Goal: Information Seeking & Learning: Learn about a topic

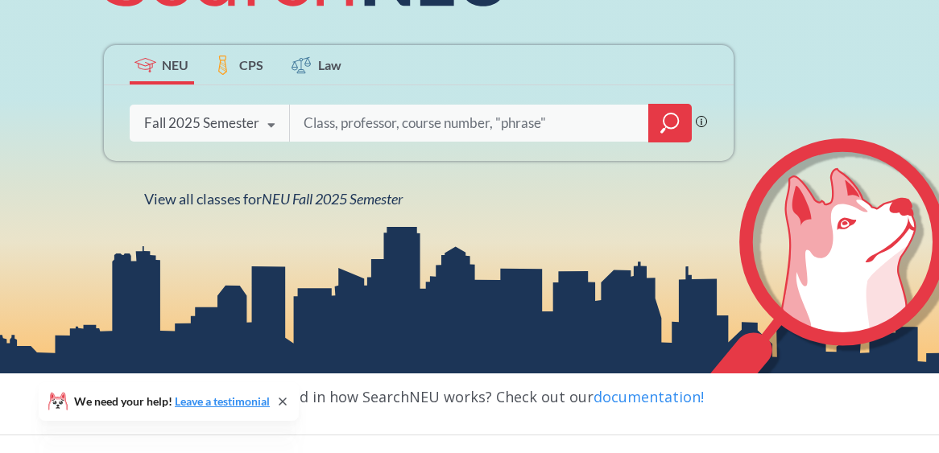
scroll to position [237, 0]
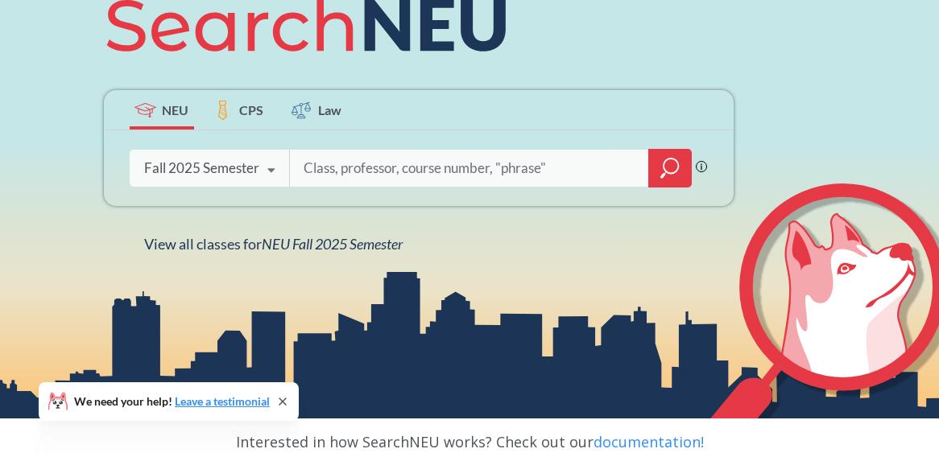
click at [407, 180] on input "search" at bounding box center [469, 168] width 335 height 34
type input "[PERSON_NAME]"
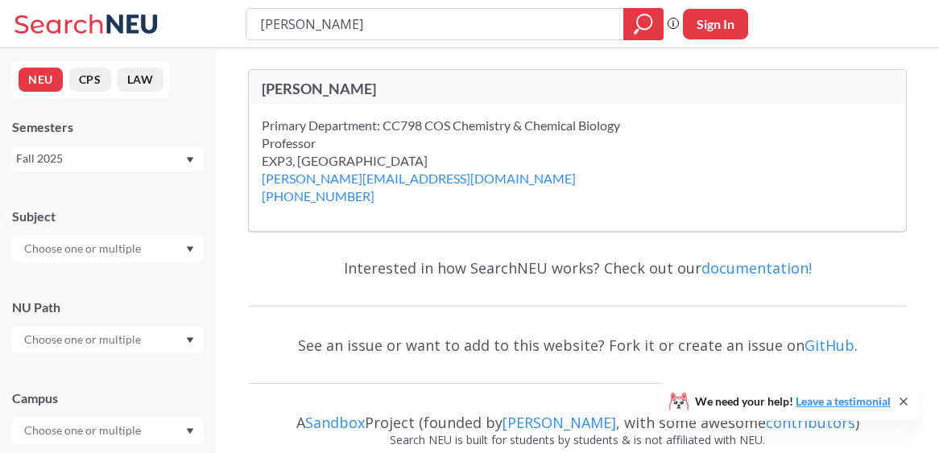
click at [453, 134] on div "Primary Department: CC798 COS Chemistry & Chemical Biology Professor EXP3, [GEO…" at bounding box center [461, 143] width 399 height 53
drag, startPoint x: 391, startPoint y: 27, endPoint x: 188, endPoint y: 12, distance: 202.6
click at [189, 12] on div "[PERSON_NAME] Phrase search guarantees the exact search appears in the results.…" at bounding box center [469, 24] width 939 height 48
type input "ENSY"
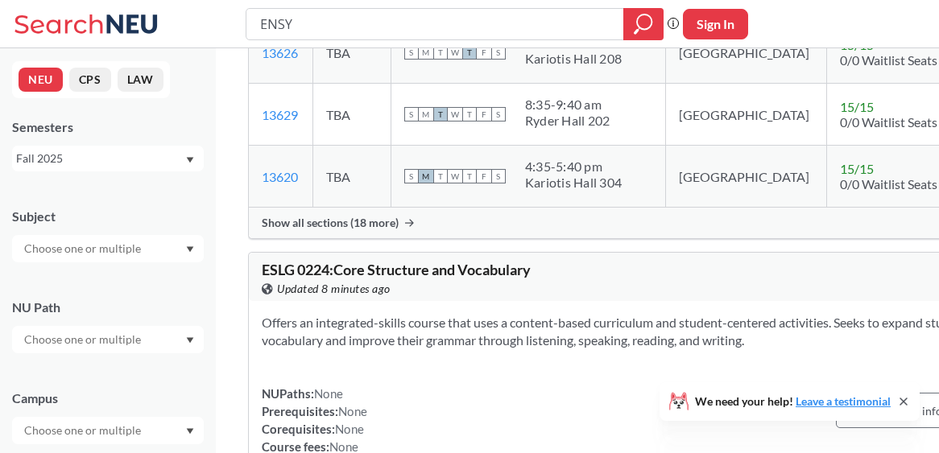
scroll to position [4227, 0]
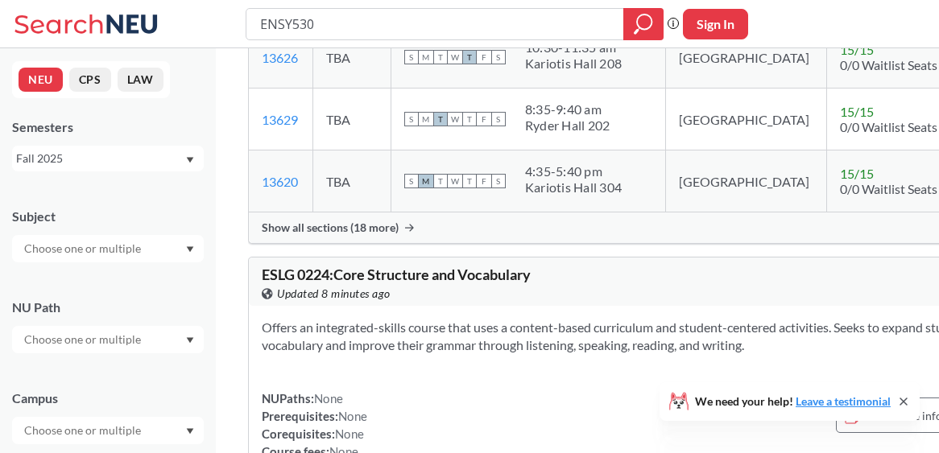
type input "ENSY5300"
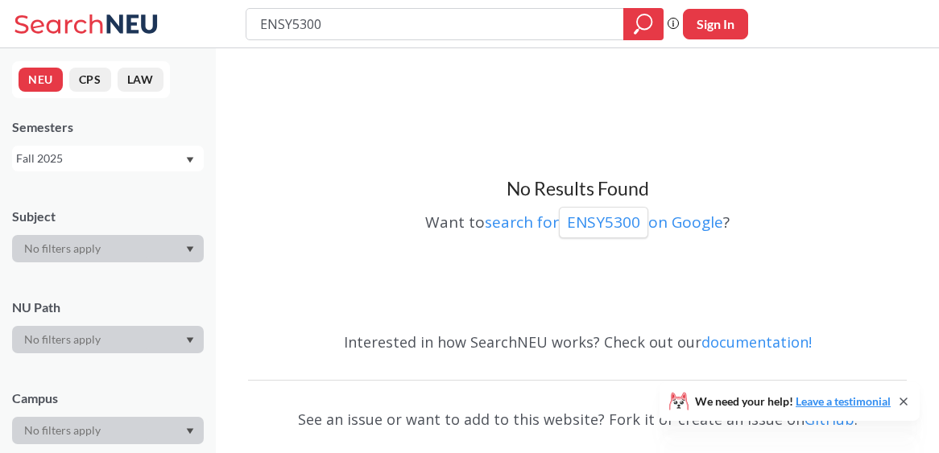
drag, startPoint x: 294, startPoint y: 24, endPoint x: 346, endPoint y: 24, distance: 52.3
click at [346, 24] on input "ENSY5300" at bounding box center [434, 23] width 353 height 27
type input "ENSY5000"
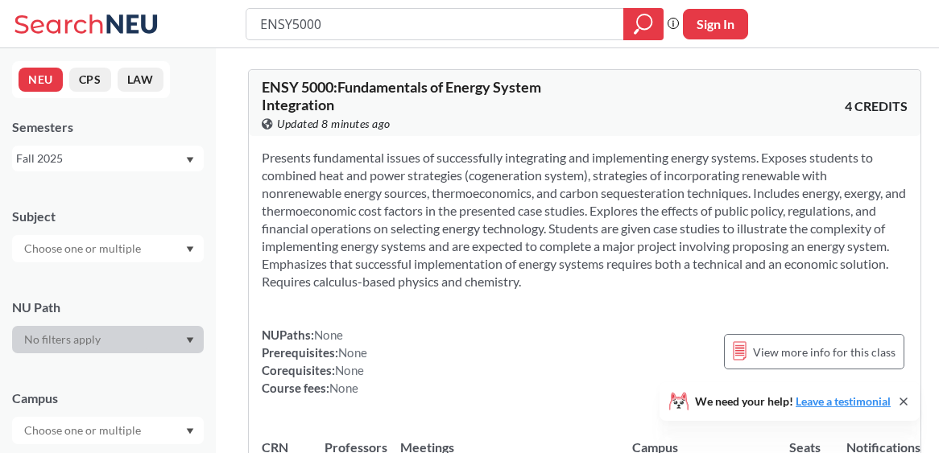
drag, startPoint x: 329, startPoint y: 27, endPoint x: 169, endPoint y: 22, distance: 159.5
click at [170, 25] on div "ENSY5000 Phrase search guarantees the exact search appears in the results. Ex. …" at bounding box center [469, 24] width 939 height 48
type input "Electrochemistry energy storage"
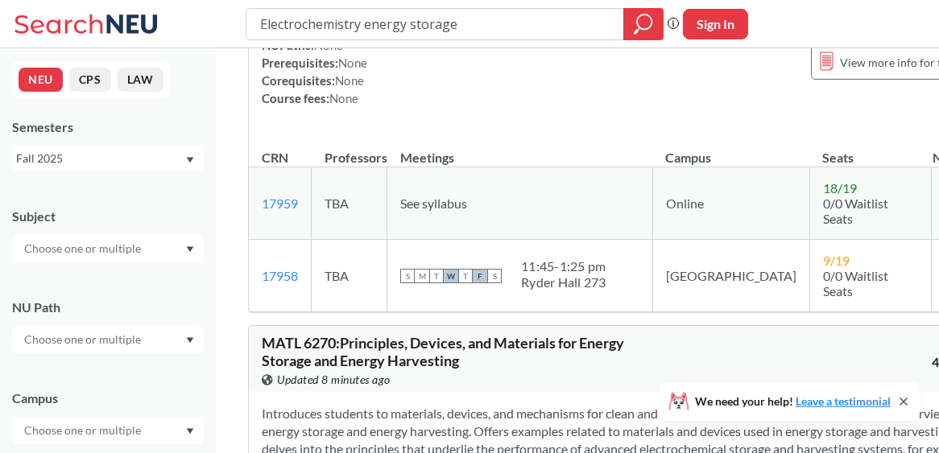
scroll to position [202, 0]
click at [341, 225] on td "TBA" at bounding box center [350, 203] width 76 height 72
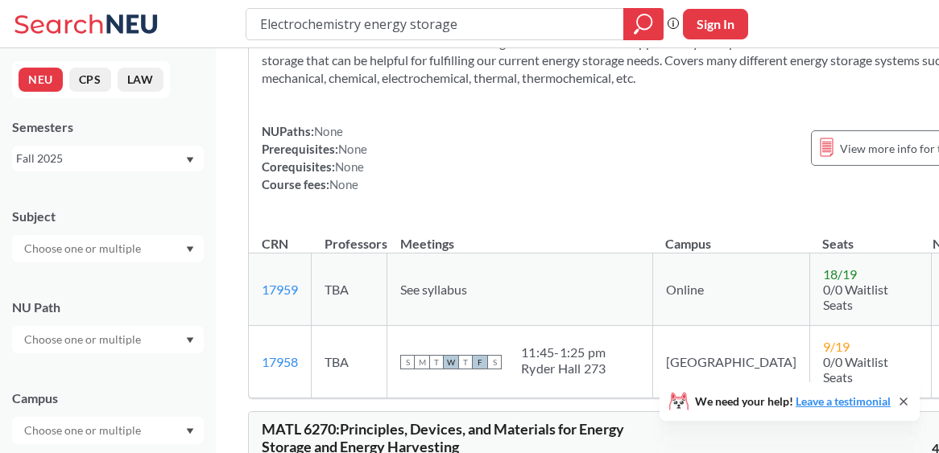
scroll to position [130, 0]
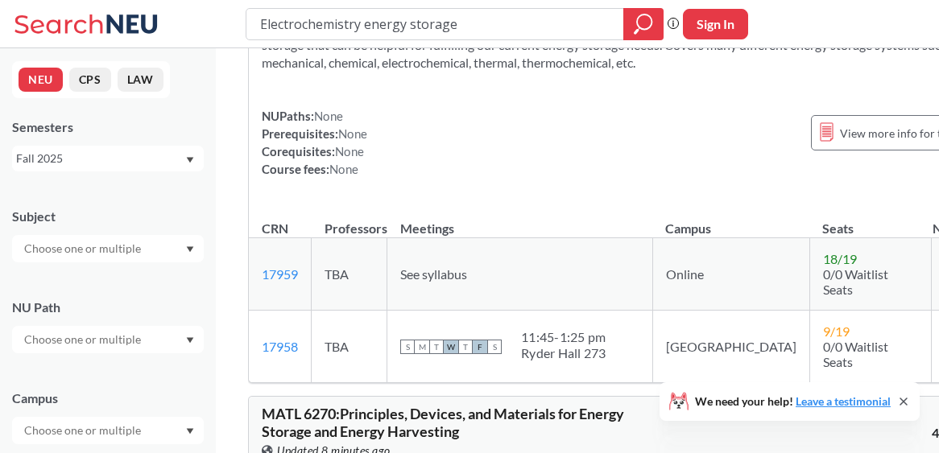
click at [318, 333] on td "TBA" at bounding box center [350, 347] width 76 height 72
click at [364, 340] on td "TBA" at bounding box center [350, 347] width 76 height 72
click at [342, 339] on td "TBA" at bounding box center [350, 347] width 76 height 72
click at [341, 338] on td "TBA" at bounding box center [350, 347] width 76 height 72
